Goal: Use online tool/utility: Utilize a website feature to perform a specific function

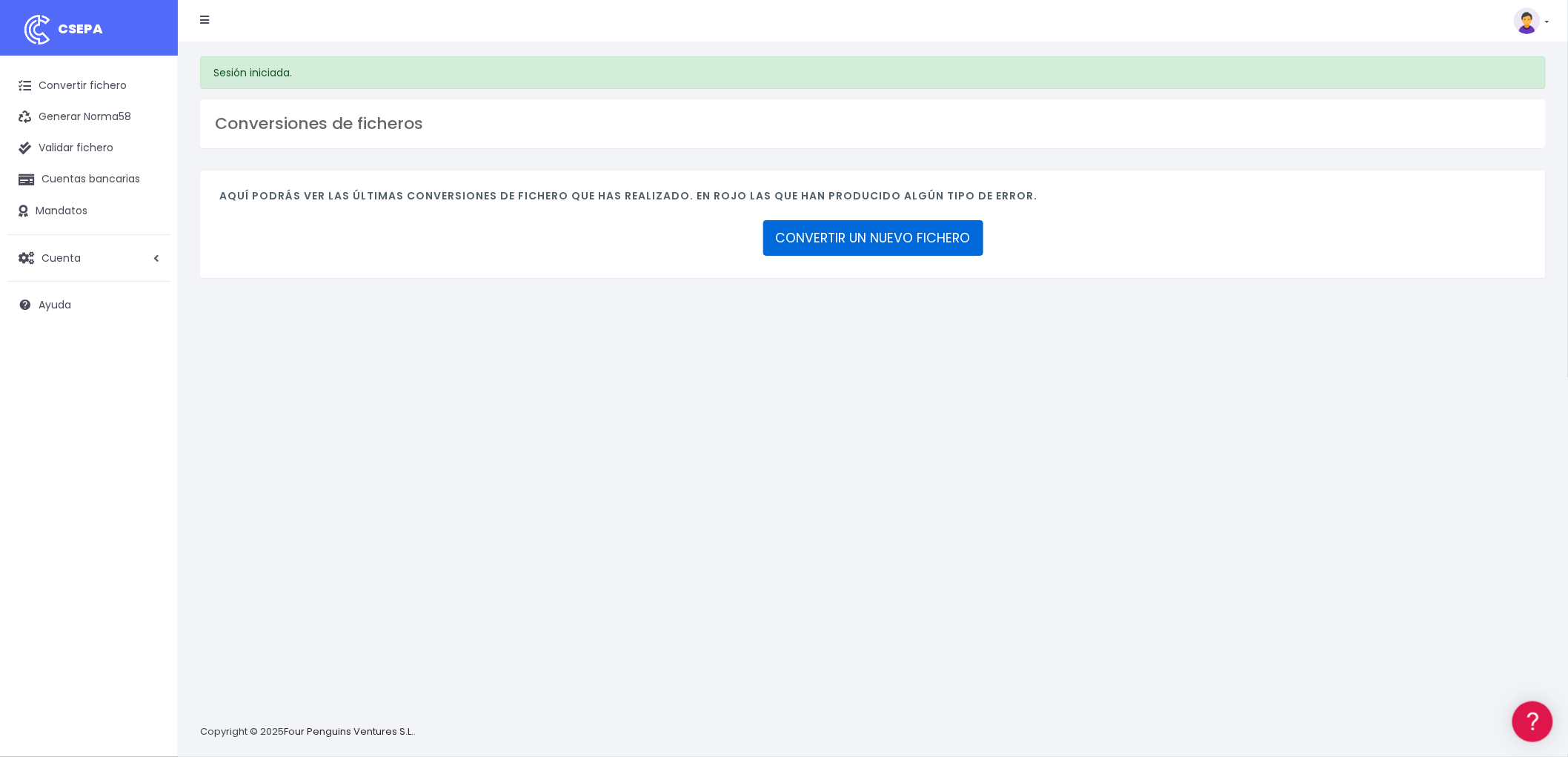
click at [858, 241] on link "CONVERTIR UN NUEVO FICHERO" at bounding box center [872, 237] width 220 height 36
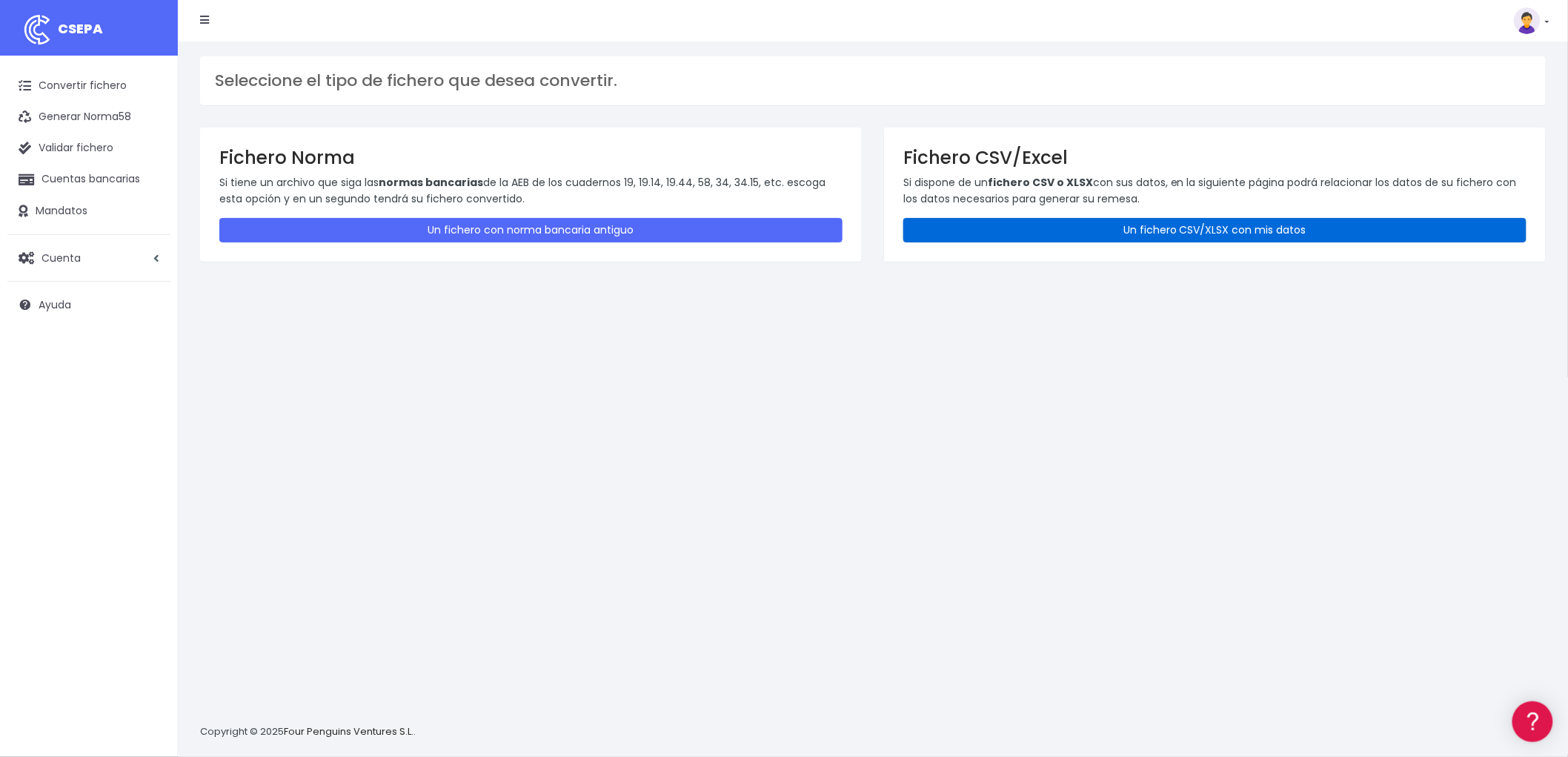
click at [1183, 224] on link "Un fichero CSV/XLSX con mis datos" at bounding box center [1214, 230] width 623 height 24
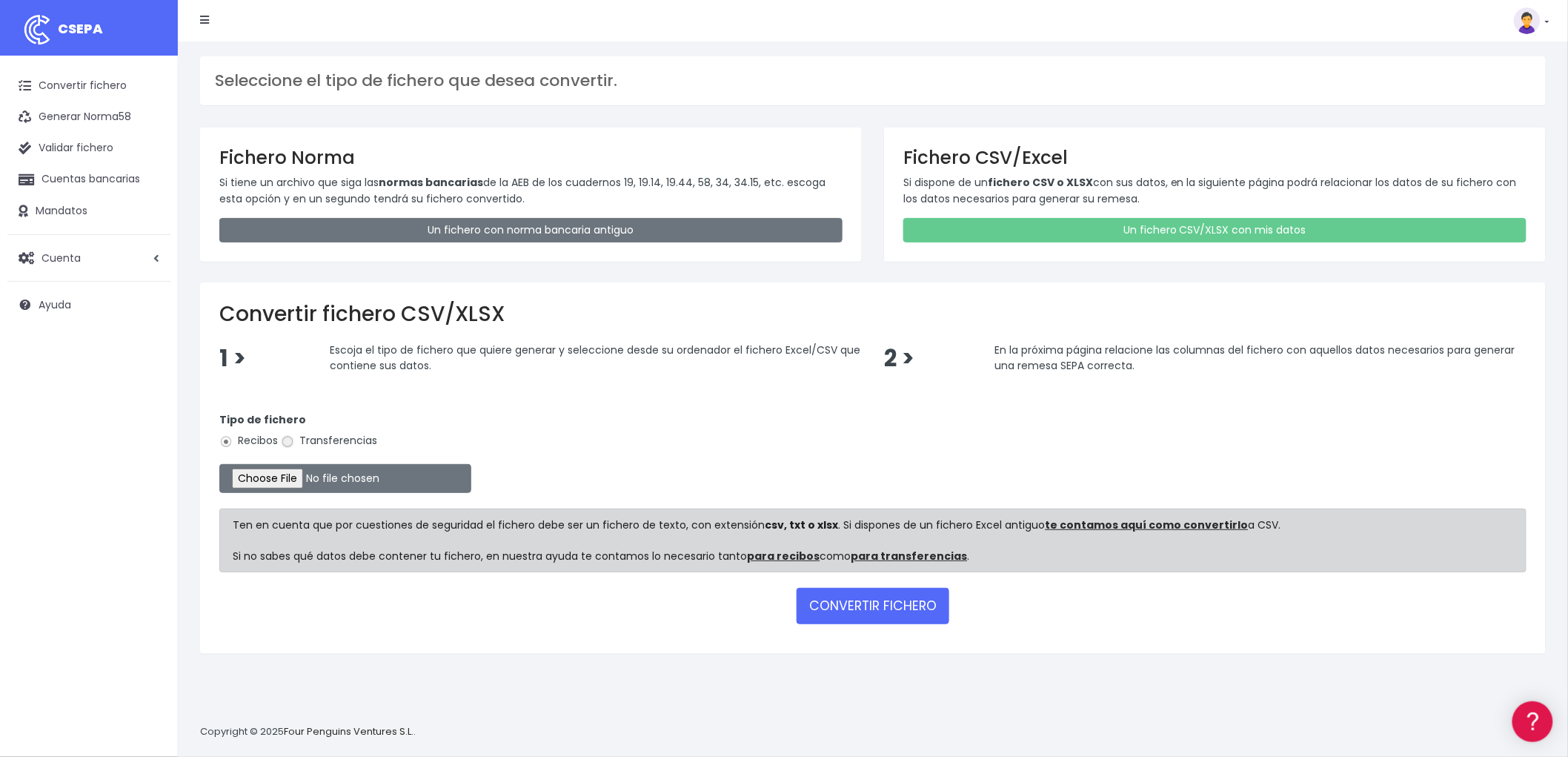
click at [294, 441] on input "Transferencias" at bounding box center [287, 442] width 14 height 14
radio input "true"
click at [303, 475] on input "file" at bounding box center [344, 479] width 252 height 29
type input "C:\fakepath\REMESA TRF ADV.csv"
click at [909, 600] on button "CONVERTIR FICHERO" at bounding box center [872, 606] width 153 height 36
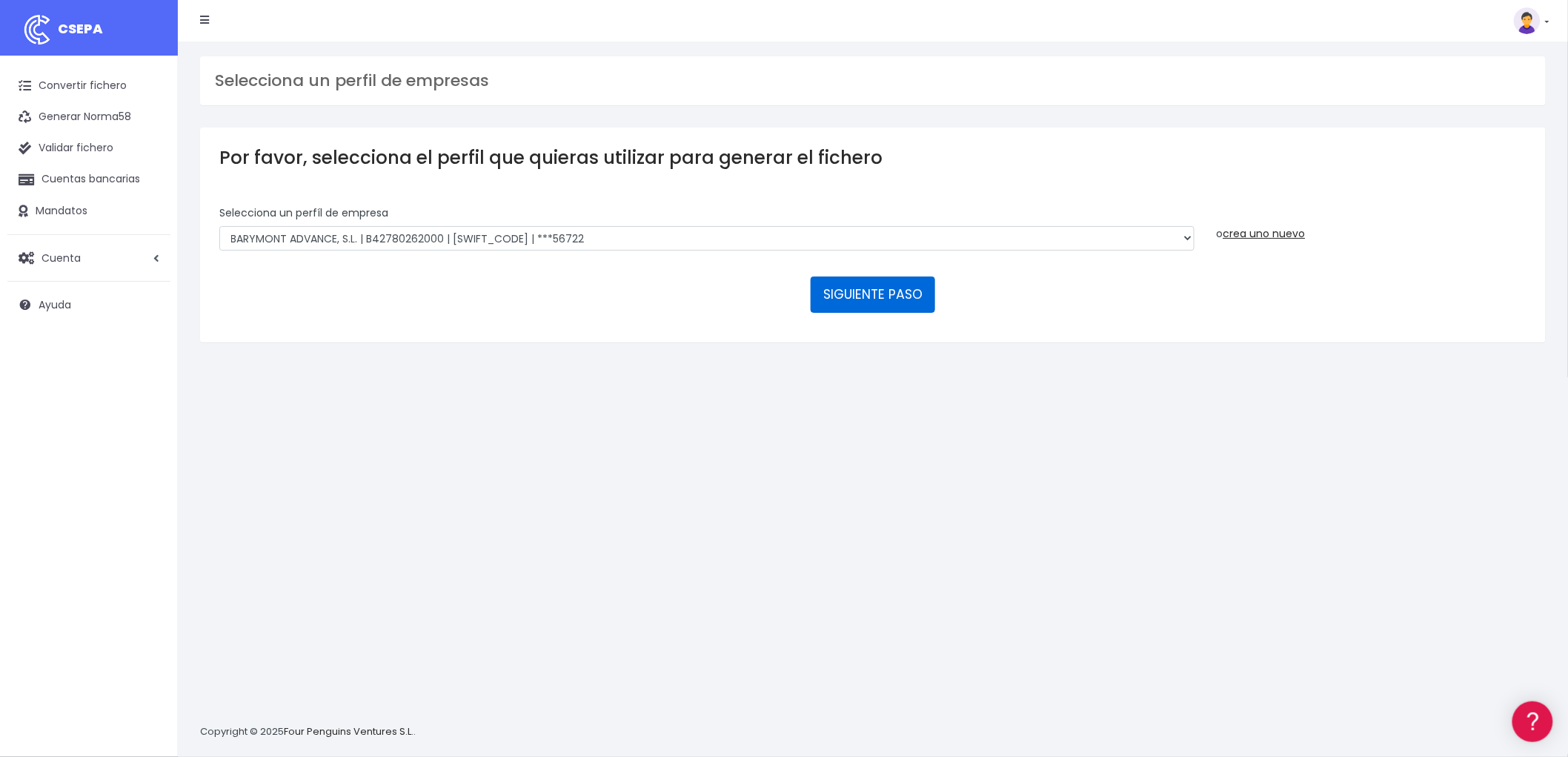
click at [860, 297] on button "SIGUIENTE PASO" at bounding box center [873, 294] width 125 height 36
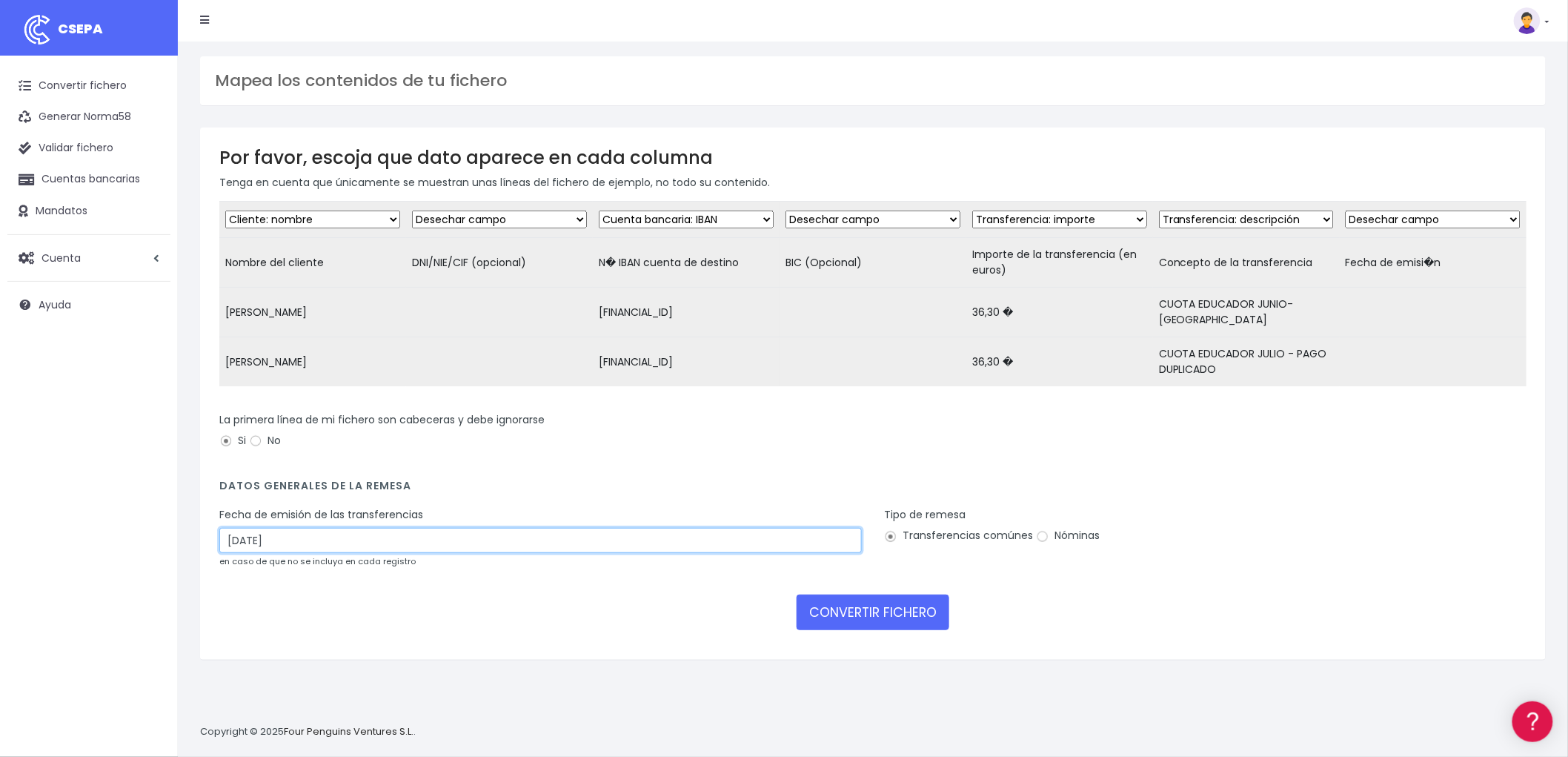
click at [382, 543] on input "20/08/2025" at bounding box center [540, 540] width 643 height 25
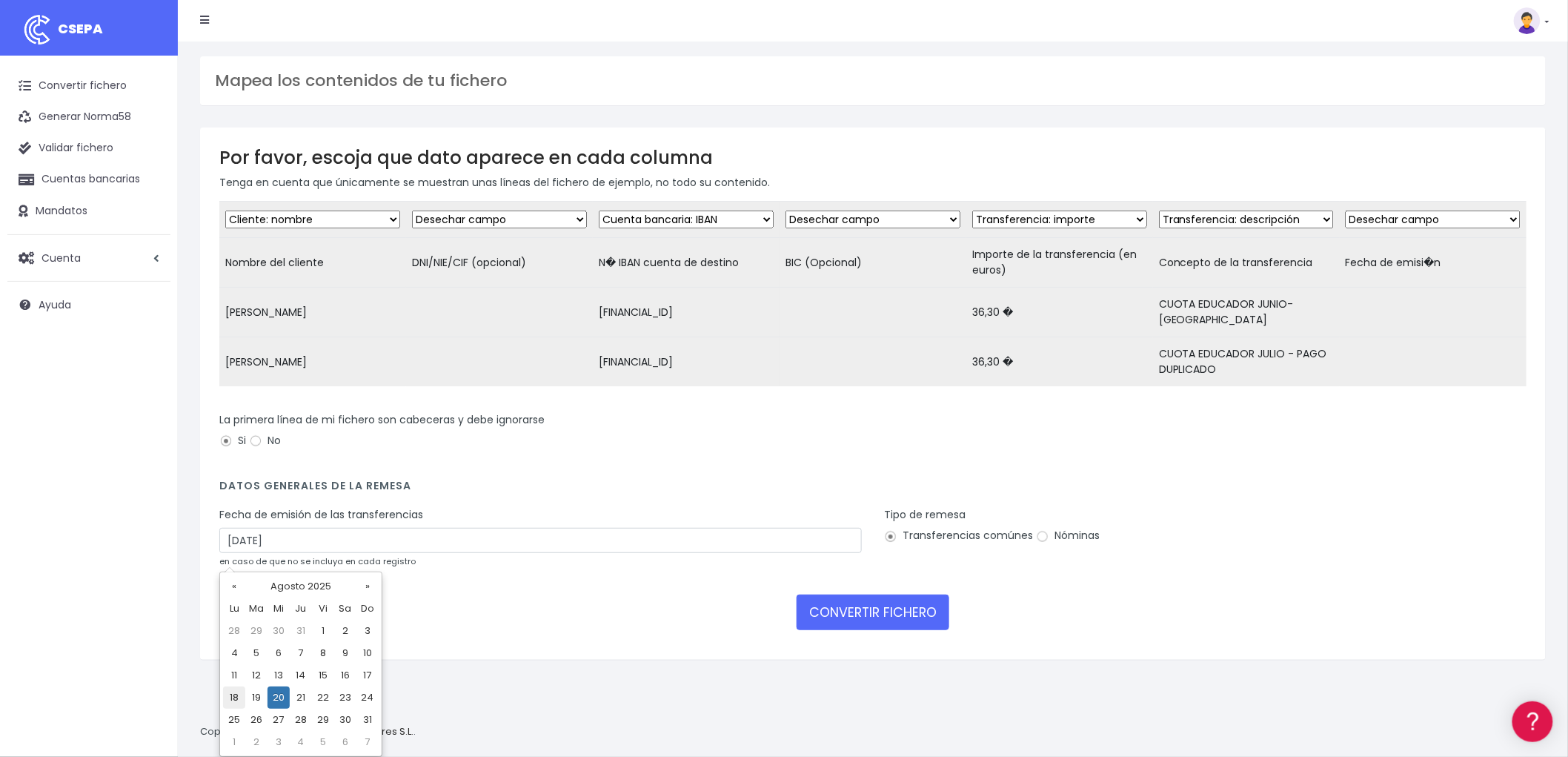
click at [234, 694] on td "18" at bounding box center [233, 697] width 22 height 22
type input "18/08/2025"
click at [850, 614] on button "CONVERTIR FICHERO" at bounding box center [872, 612] width 153 height 36
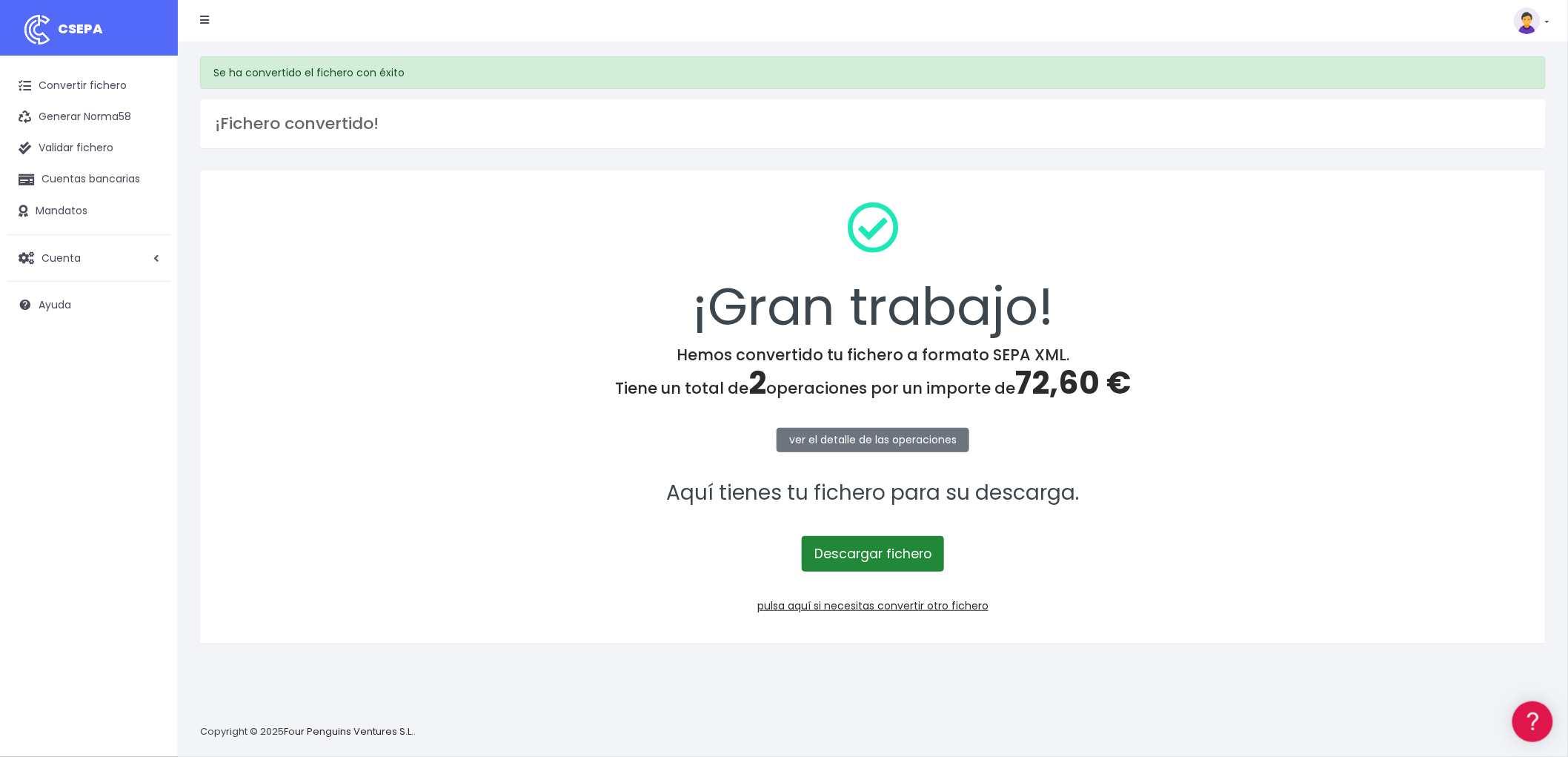
click at [890, 555] on link "Descargar fichero" at bounding box center [872, 553] width 142 height 36
